Goal: Task Accomplishment & Management: Use online tool/utility

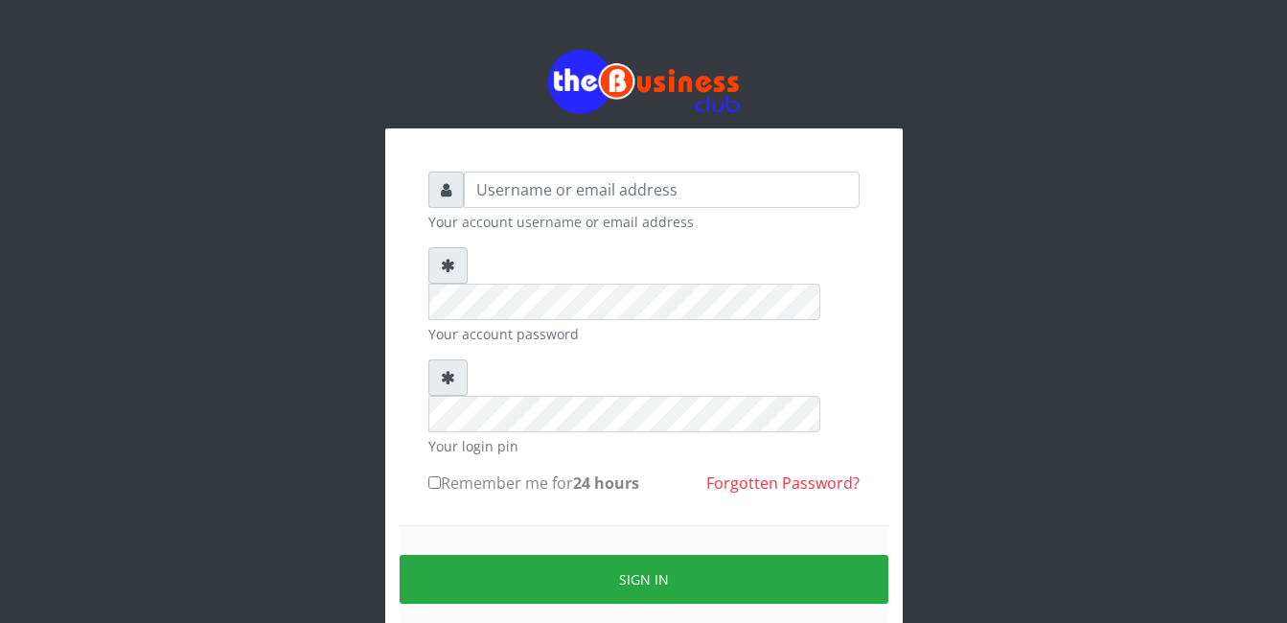
type input "[EMAIL_ADDRESS][DOMAIN_NAME]"
click at [553, 285] on div "Your account password" at bounding box center [643, 295] width 431 height 97
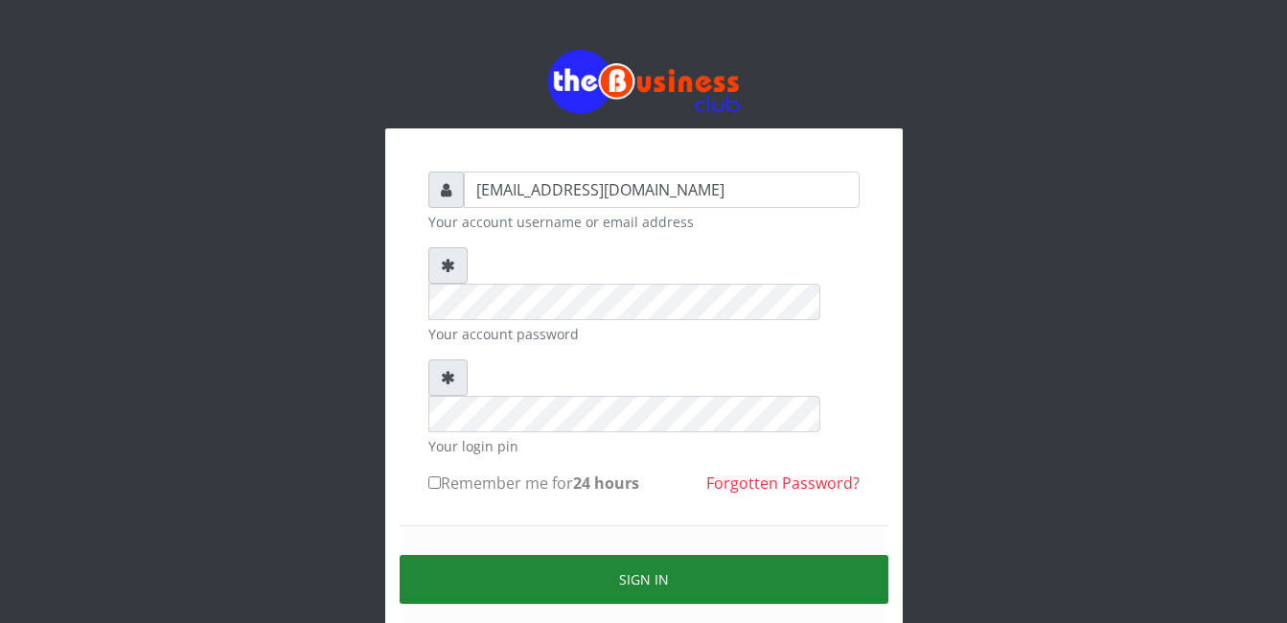
click at [802, 555] on button "Sign in" at bounding box center [643, 579] width 489 height 49
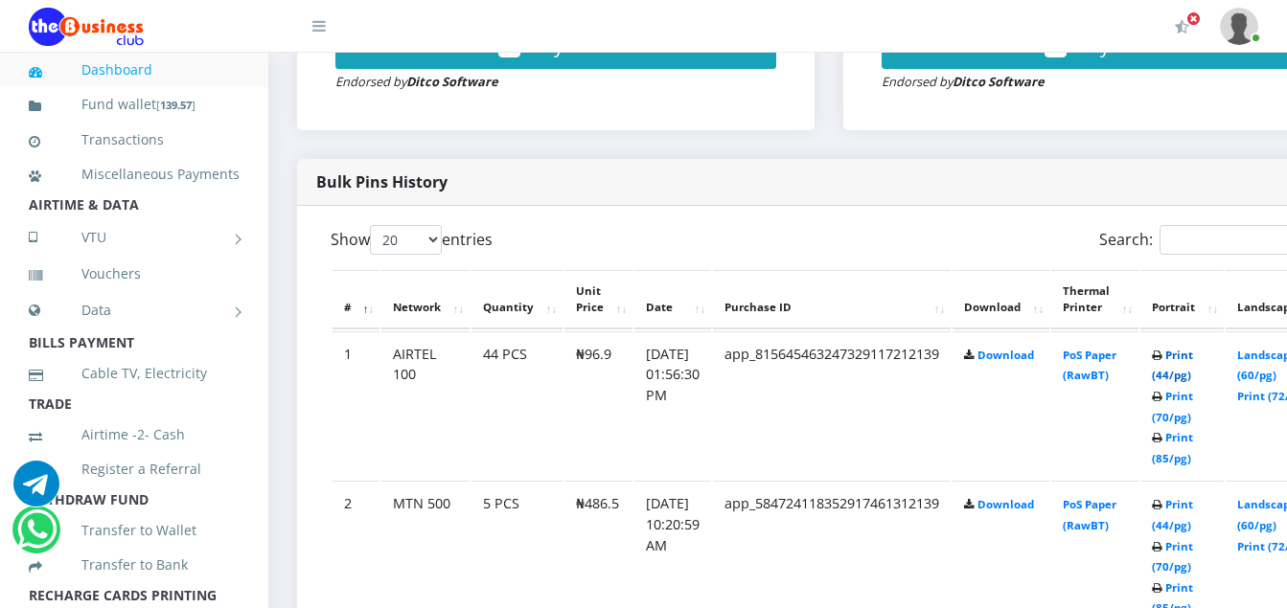
click at [1193, 359] on link "Print (44/pg)" at bounding box center [1171, 365] width 41 height 35
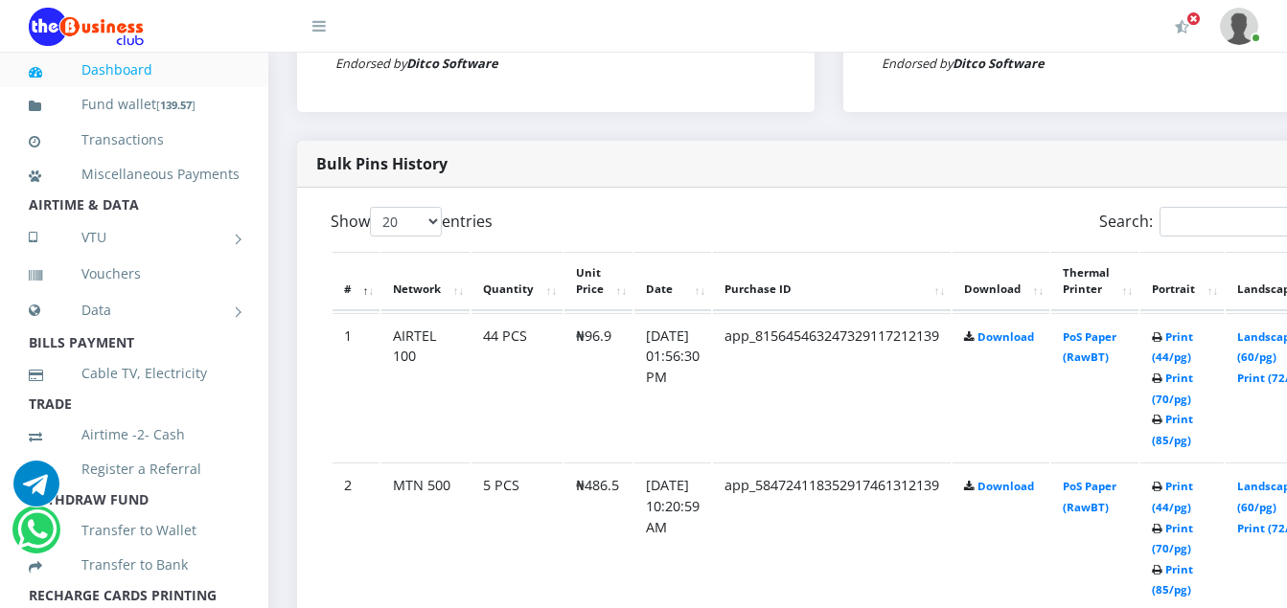
scroll to position [879, 0]
